Goal: Check status: Check status

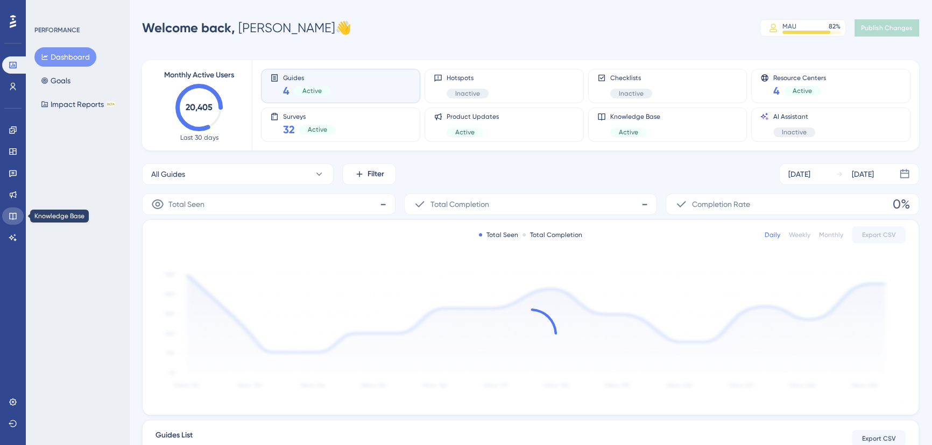
click at [9, 215] on icon at bounding box center [13, 216] width 9 height 9
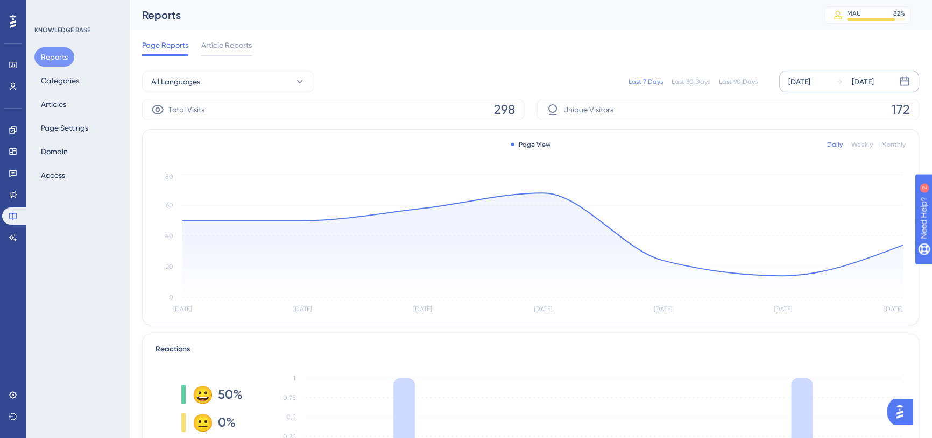
click at [800, 77] on div "[DATE]" at bounding box center [799, 81] width 22 height 13
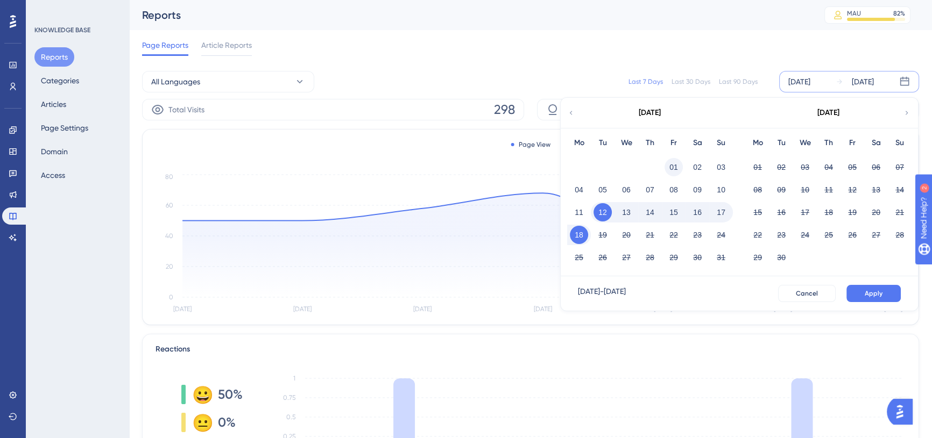
click at [673, 165] on button "01" at bounding box center [673, 167] width 18 height 18
click at [882, 297] on span "Apply" at bounding box center [874, 293] width 18 height 9
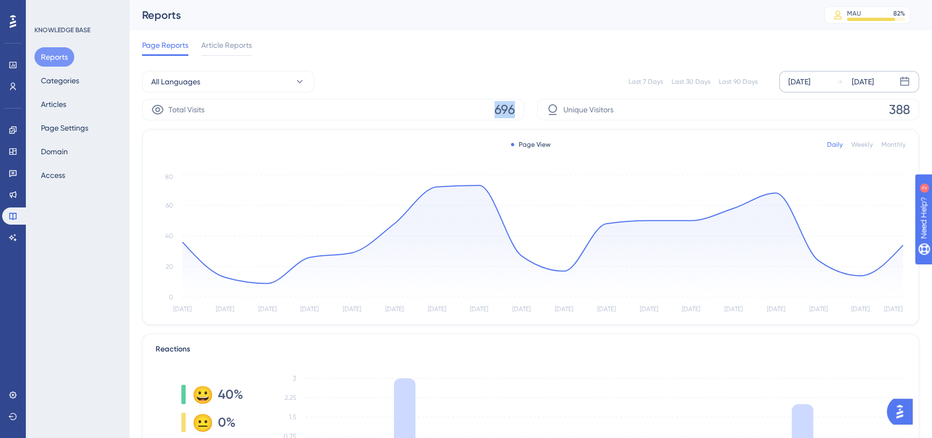
drag, startPoint x: 494, startPoint y: 112, endPoint x: 513, endPoint y: 110, distance: 19.0
click at [513, 110] on span "696" at bounding box center [504, 109] width 20 height 17
click at [230, 43] on span "Article Reports" at bounding box center [226, 45] width 51 height 13
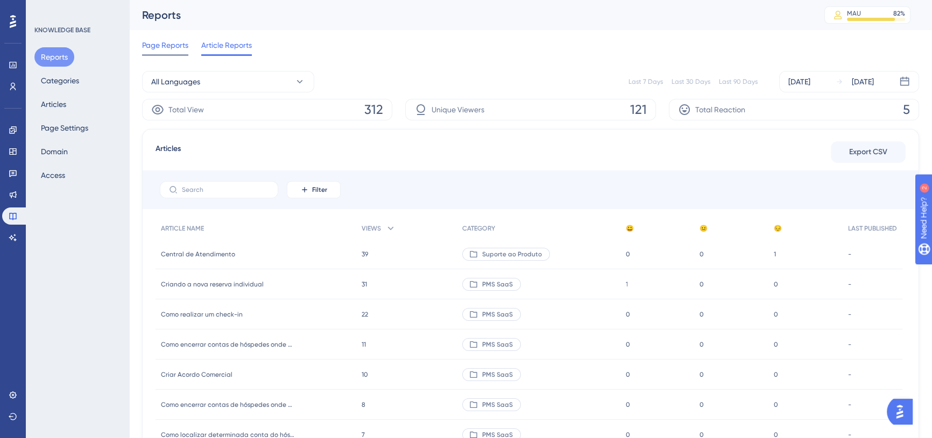
click at [175, 49] on span "Page Reports" at bounding box center [165, 45] width 46 height 13
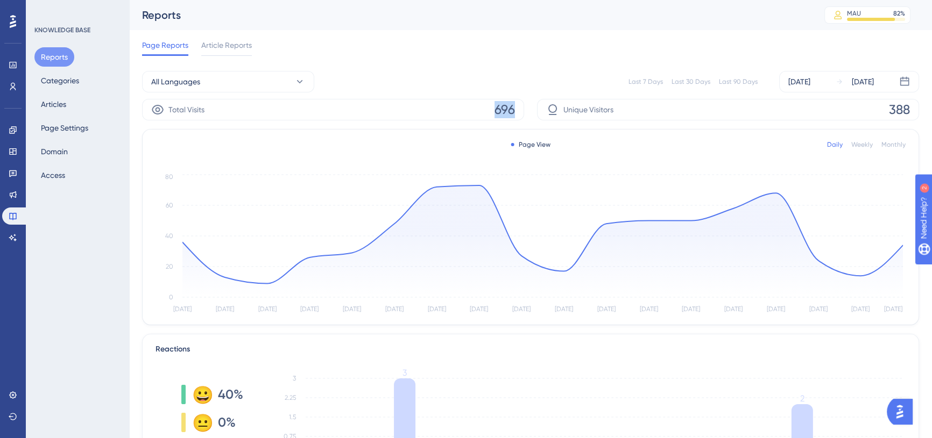
drag, startPoint x: 494, startPoint y: 109, endPoint x: 521, endPoint y: 109, distance: 26.9
click at [521, 109] on div "Total Visits 696" at bounding box center [333, 110] width 382 height 22
click at [514, 107] on span "696" at bounding box center [504, 109] width 20 height 17
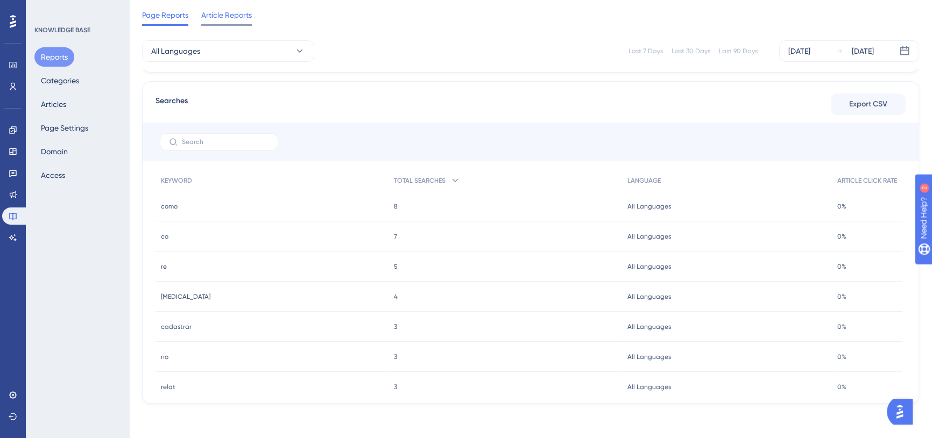
click at [237, 13] on span "Article Reports" at bounding box center [226, 15] width 51 height 13
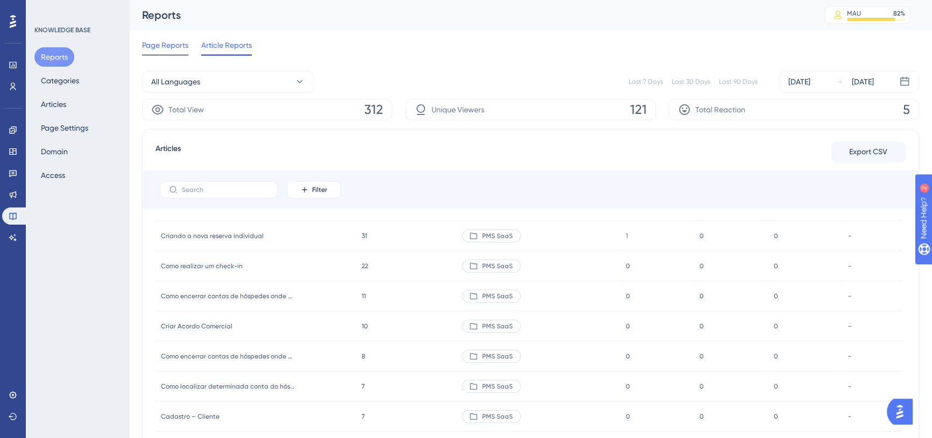
drag, startPoint x: 175, startPoint y: 52, endPoint x: 180, endPoint y: 39, distance: 13.8
click at [175, 52] on div "Page Reports" at bounding box center [165, 47] width 46 height 17
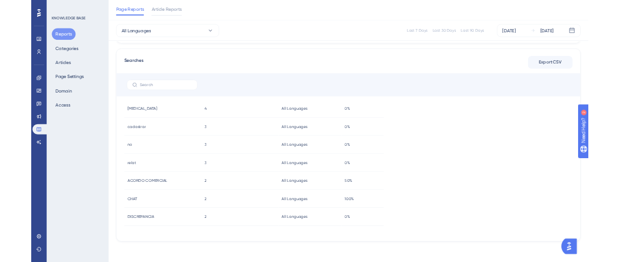
scroll to position [115, 0]
